Goal: Navigation & Orientation: Find specific page/section

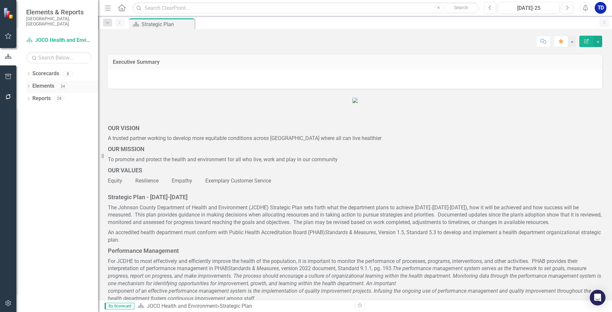
click at [29, 85] on icon "Dropdown" at bounding box center [28, 87] width 5 height 4
click at [29, 73] on icon "Dropdown" at bounding box center [28, 75] width 5 height 4
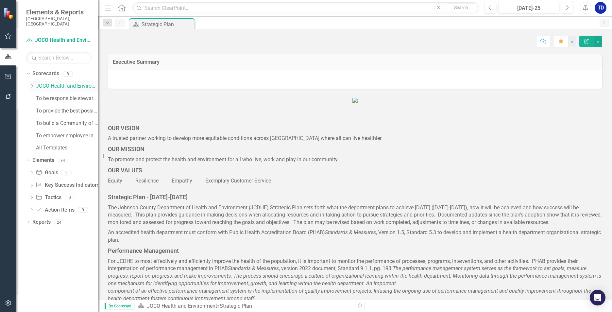
click at [31, 84] on icon "Dropdown" at bounding box center [31, 86] width 5 height 4
click at [44, 95] on link "DHE Dept Operations PM Scorecard" at bounding box center [70, 99] width 56 height 8
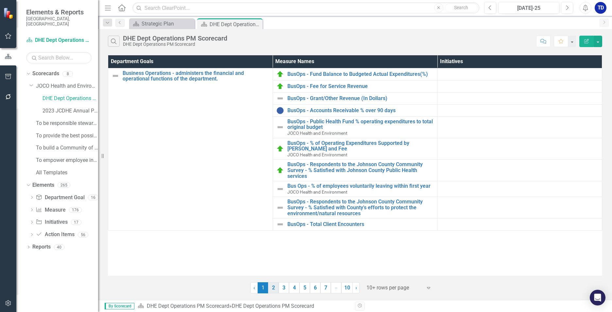
click at [275, 287] on link "2" at bounding box center [273, 287] width 10 height 11
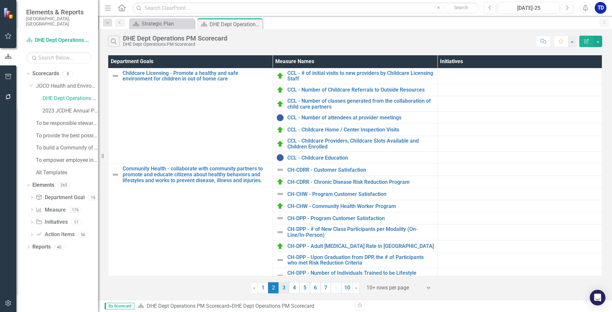
click at [283, 290] on link "3" at bounding box center [284, 287] width 10 height 11
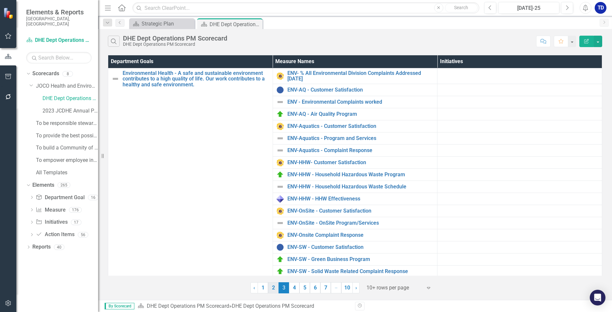
click at [272, 287] on link "2" at bounding box center [273, 287] width 10 height 11
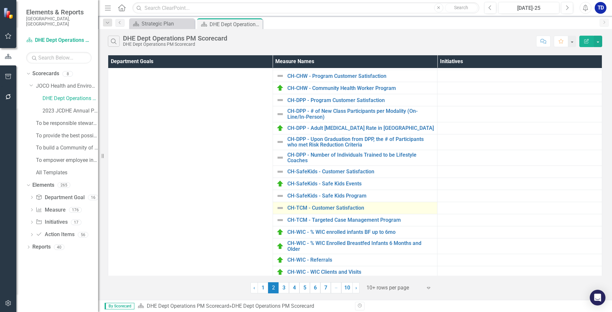
scroll to position [138, 0]
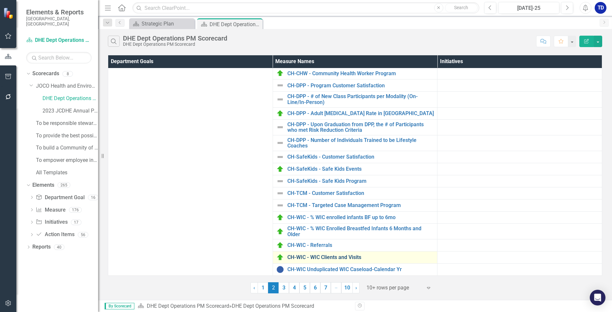
click at [312, 254] on link "CH-WIC - WIC Clients and Visits" at bounding box center [360, 257] width 147 height 6
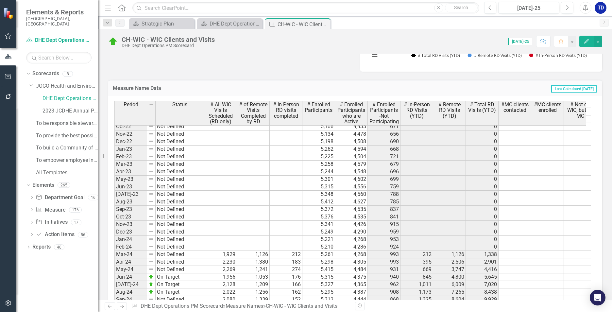
scroll to position [746, 0]
